Goal: Task Accomplishment & Management: Manage account settings

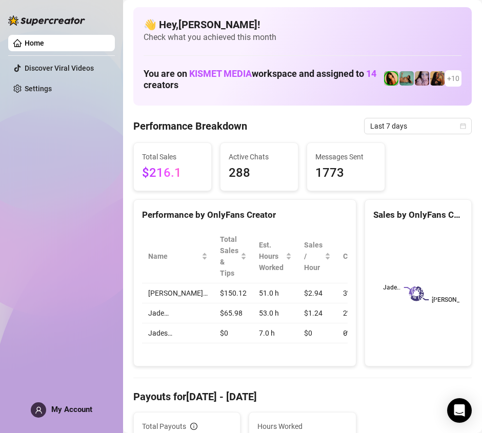
click at [39, 410] on icon "user" at bounding box center [38, 409] width 7 height 7
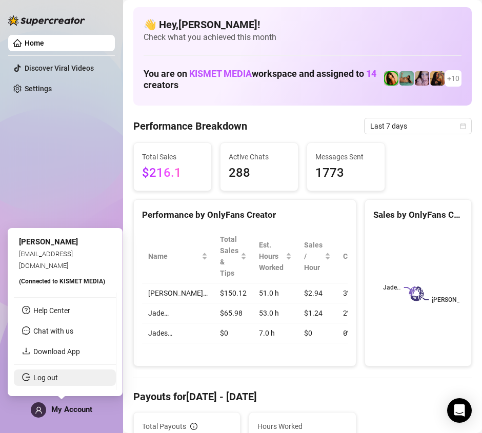
click at [46, 382] on link "Log out" at bounding box center [45, 378] width 25 height 8
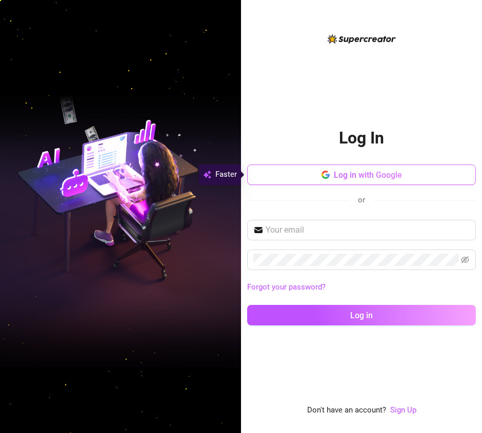
click at [374, 175] on span "Log in with Google" at bounding box center [368, 175] width 68 height 10
